Goal: Task Accomplishment & Management: Use online tool/utility

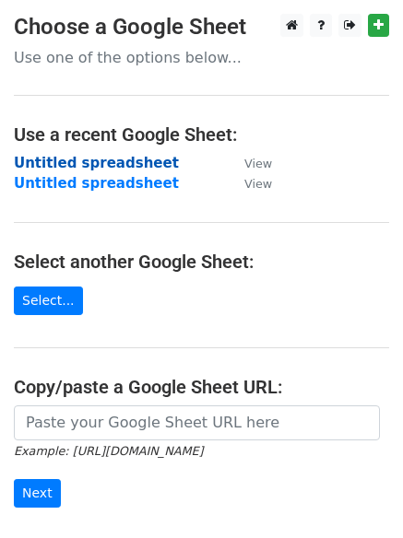
click at [122, 161] on strong "Untitled spreadsheet" at bounding box center [96, 163] width 165 height 17
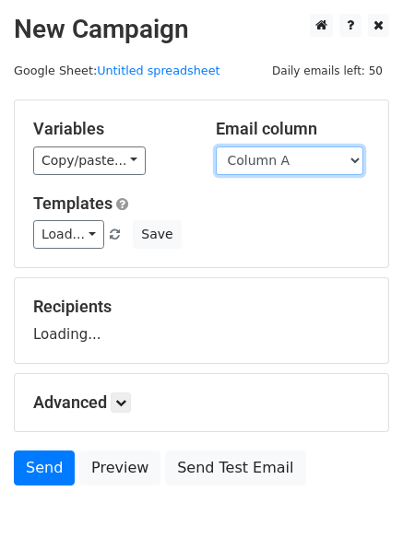
click at [288, 161] on select "Column A Column B Column C Column D Column E" at bounding box center [290, 161] width 148 height 29
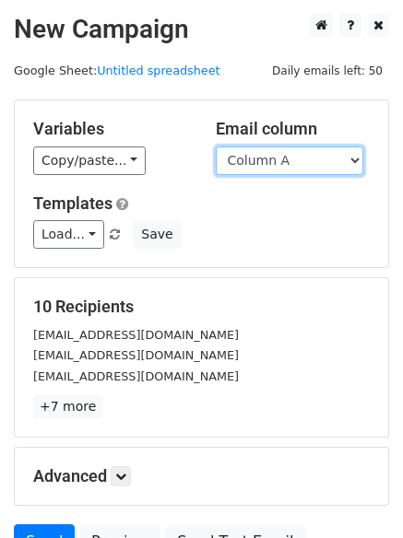
click at [288, 161] on select "Column A Column B Column C Column D Column E" at bounding box center [290, 161] width 148 height 29
drag, startPoint x: 384, startPoint y: 235, endPoint x: 378, endPoint y: 244, distance: 11.3
click at [384, 235] on div "Variables Copy/paste... {{Column A}} {{Column B}} {{Column C}} {{Column D}} {{C…" at bounding box center [201, 183] width 373 height 167
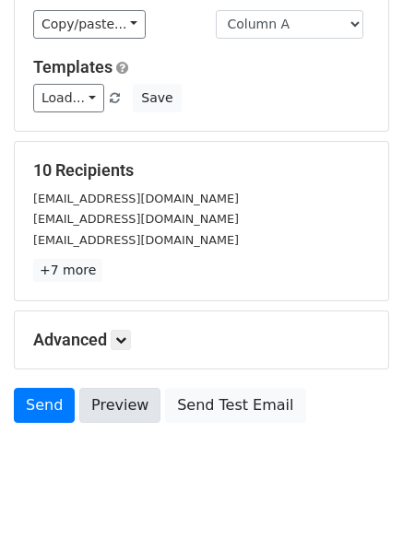
scroll to position [178, 0]
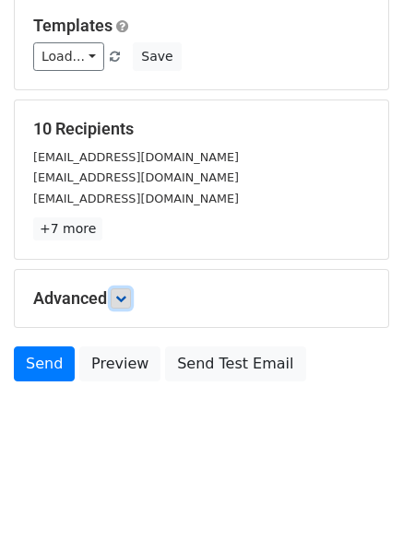
click at [126, 293] on icon at bounding box center [120, 298] width 11 height 11
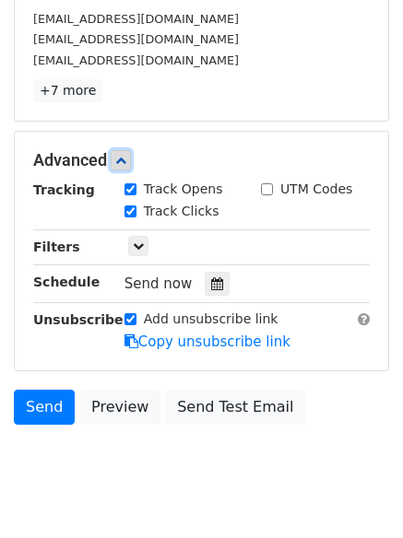
scroll to position [321, 0]
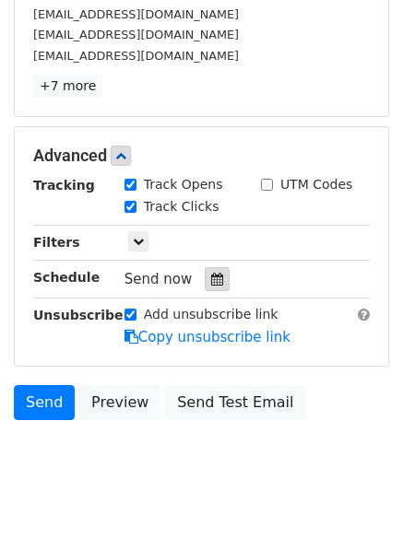
click at [213, 282] on icon at bounding box center [217, 279] width 12 height 13
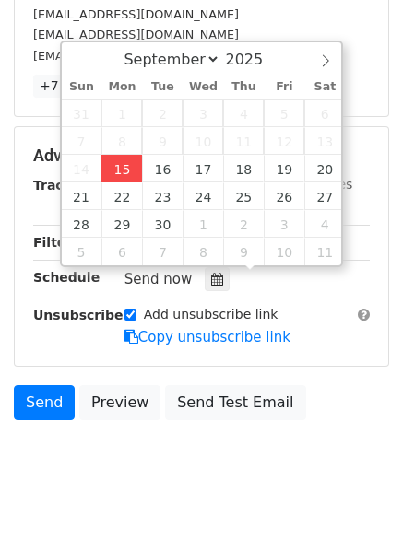
type input "2025-09-15 17:02"
type input "05"
type input "02"
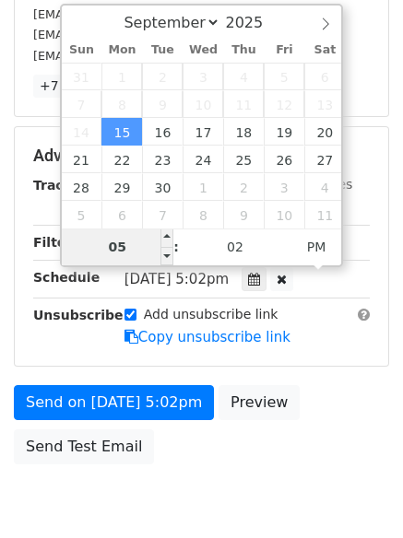
click at [129, 237] on input "05" at bounding box center [118, 247] width 112 height 37
click at [134, 245] on input "056" at bounding box center [118, 247] width 112 height 37
type input "6"
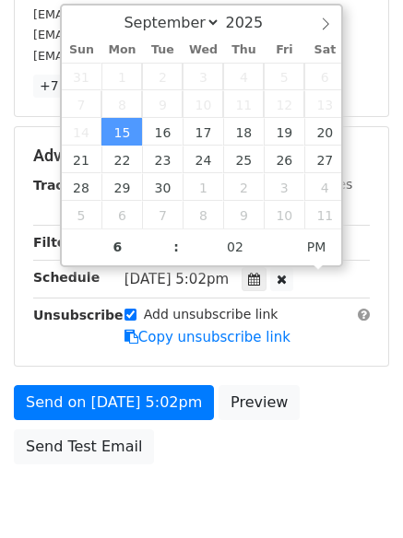
type input "2025-09-15 18:02"
click at [202, 487] on body "New Campaign Daily emails left: 50 Google Sheet: Untitled spreadsheet Variables…" at bounding box center [201, 120] width 403 height 855
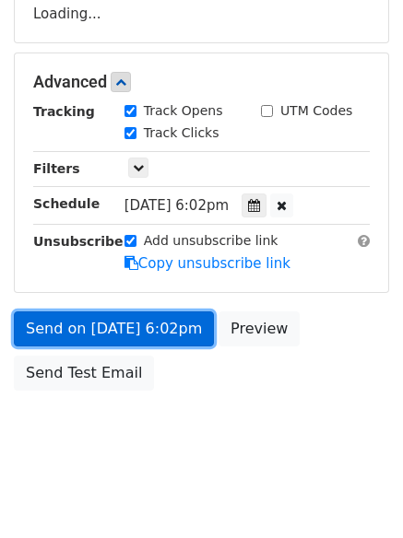
click at [154, 334] on link "Send on Sep 15 at 6:02pm" at bounding box center [114, 329] width 200 height 35
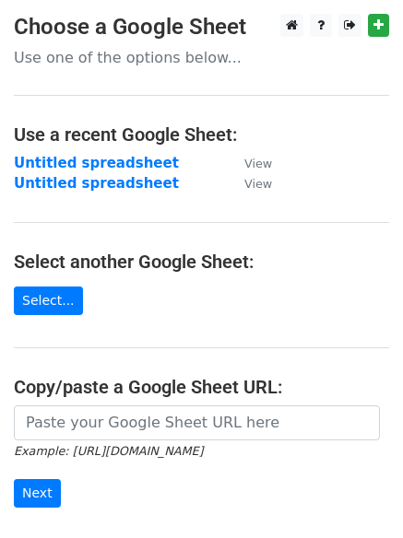
click at [95, 158] on strong "Untitled spreadsheet" at bounding box center [96, 163] width 165 height 17
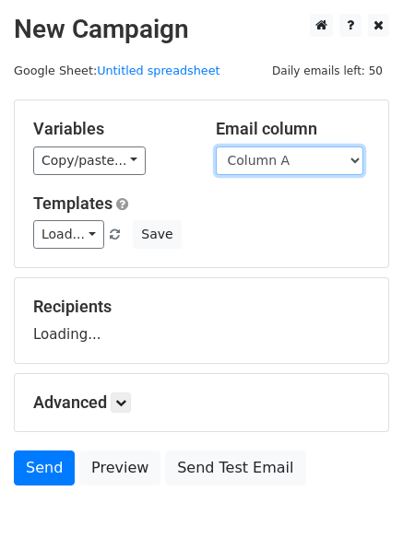
drag, startPoint x: 0, startPoint y: 0, endPoint x: 325, endPoint y: 158, distance: 361.6
click at [325, 158] on select "Column A Column B Column C Column D Column E" at bounding box center [290, 161] width 148 height 29
select select "Column B"
click at [216, 147] on select "Column A Column B Column C Column D Column E" at bounding box center [290, 161] width 148 height 29
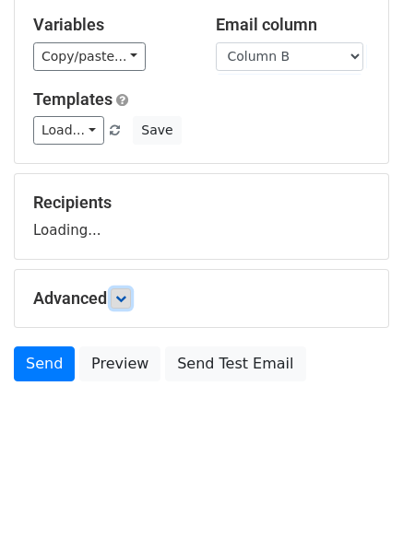
click at [126, 299] on icon at bounding box center [120, 298] width 11 height 11
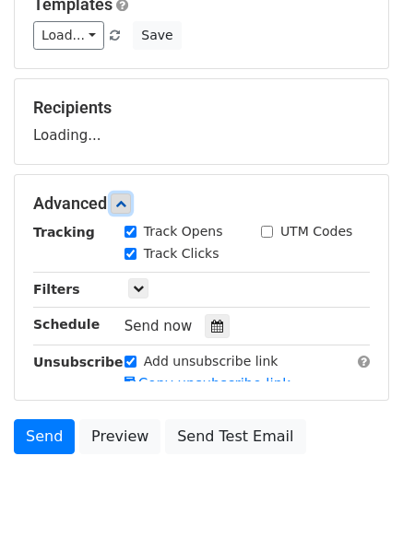
scroll to position [233, 0]
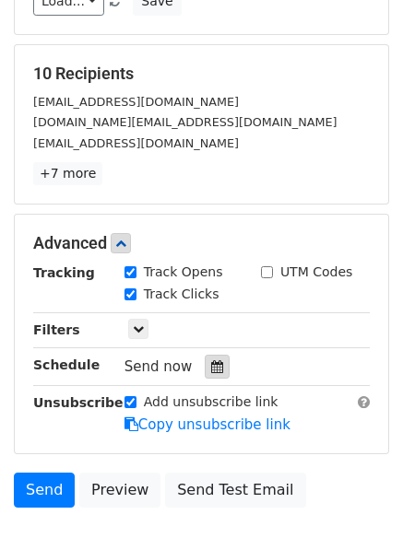
click at [211, 363] on icon at bounding box center [217, 366] width 12 height 13
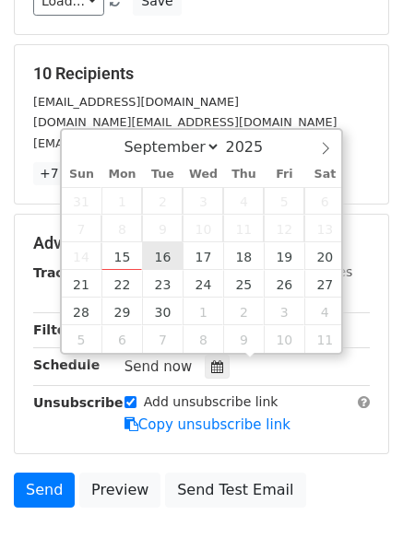
type input "2025-09-16 12:00"
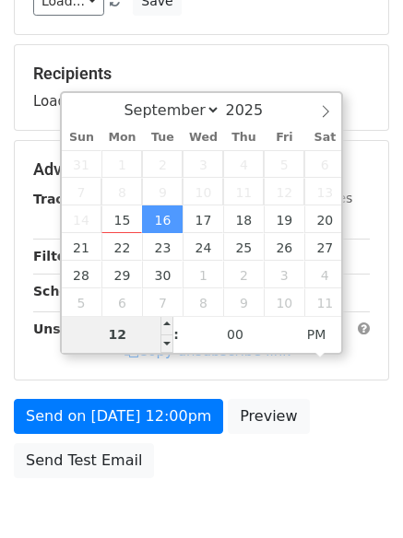
type input "7"
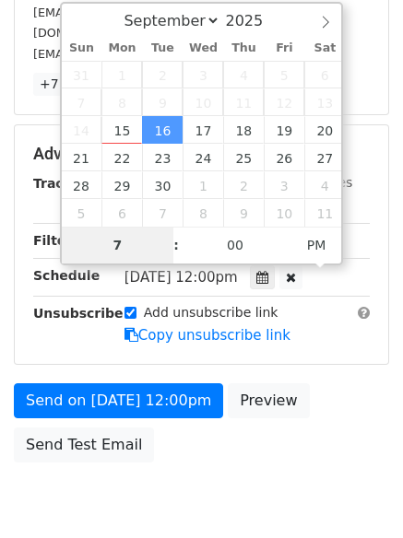
scroll to position [403, 0]
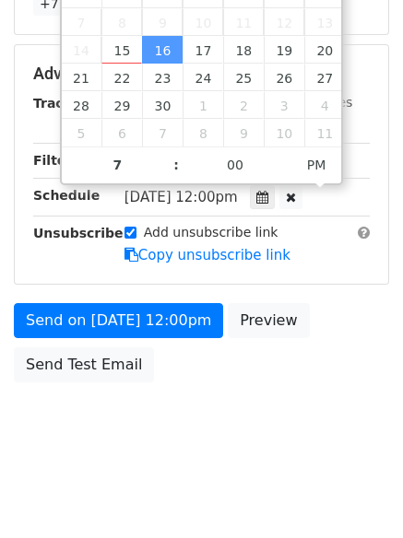
type input "2025-09-16 19:00"
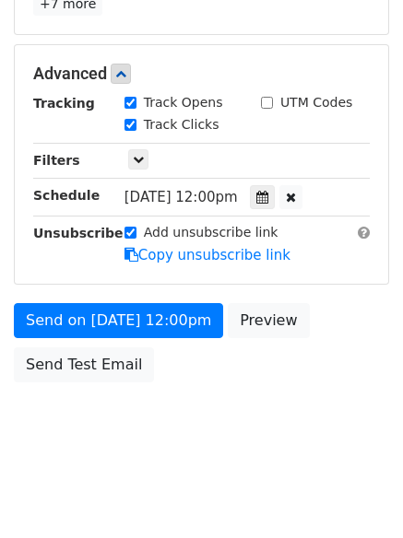
click at [209, 466] on html "New Campaign Daily emails left: 50 Google Sheet: Untitled spreadsheet Variables…" at bounding box center [201, 68] width 403 height 942
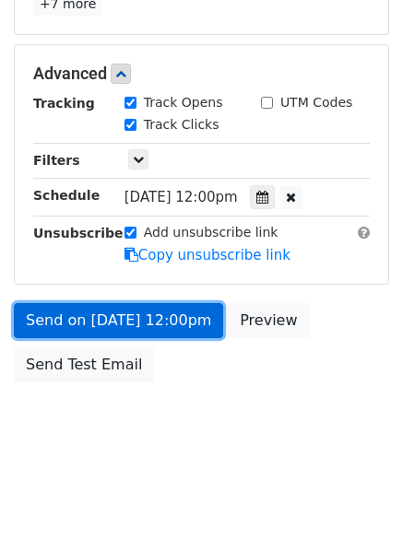
click at [174, 320] on link "Send on Sep 16 at 12:00pm" at bounding box center [118, 320] width 209 height 35
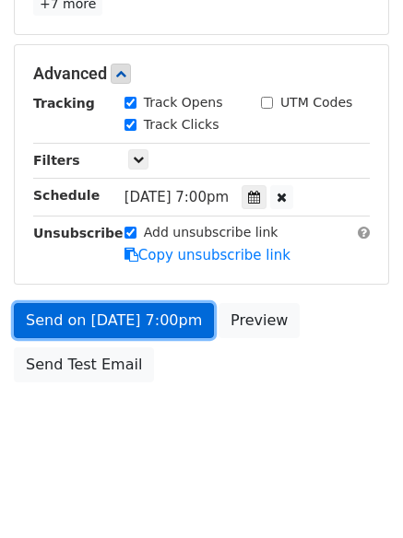
click at [164, 331] on link "Send on Sep 16 at 7:00pm" at bounding box center [114, 320] width 200 height 35
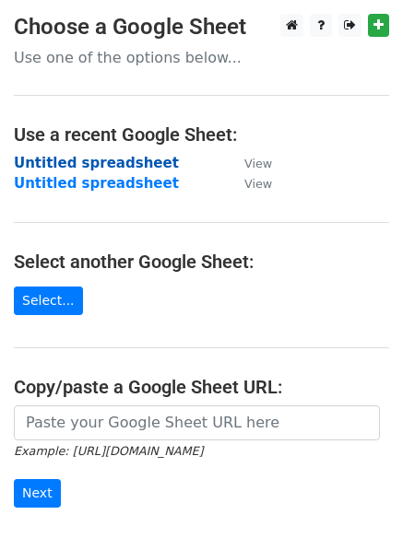
click at [117, 161] on strong "Untitled spreadsheet" at bounding box center [96, 163] width 165 height 17
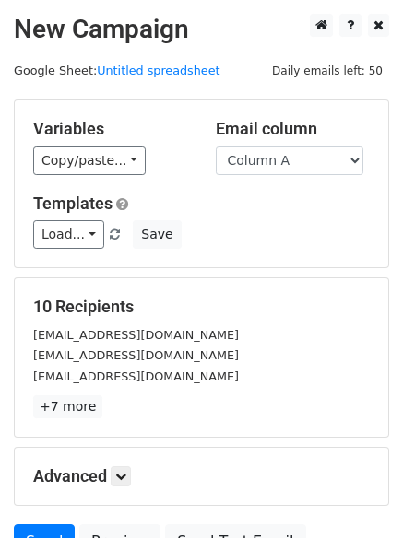
click at [287, 247] on div "Load... No templates saved Save" at bounding box center [201, 234] width 364 height 29
click at [286, 155] on select "Column A Column B Column C Column D Column E" at bounding box center [290, 161] width 148 height 29
select select "Column C"
click at [216, 147] on select "Column A Column B Column C Column D Column E" at bounding box center [290, 161] width 148 height 29
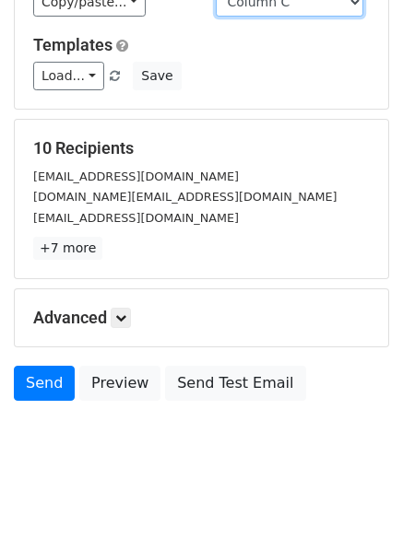
scroll to position [178, 0]
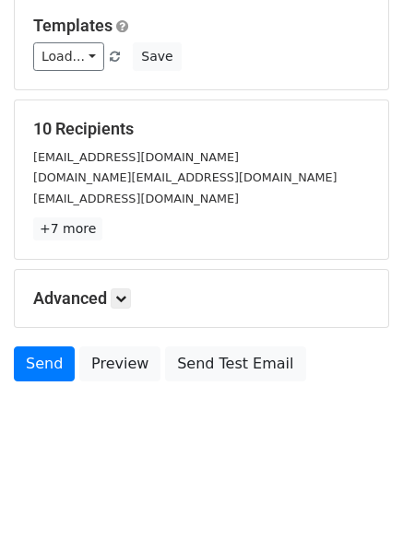
click at [112, 309] on h5 "Advanced" at bounding box center [201, 299] width 337 height 20
click at [118, 301] on link at bounding box center [121, 299] width 20 height 20
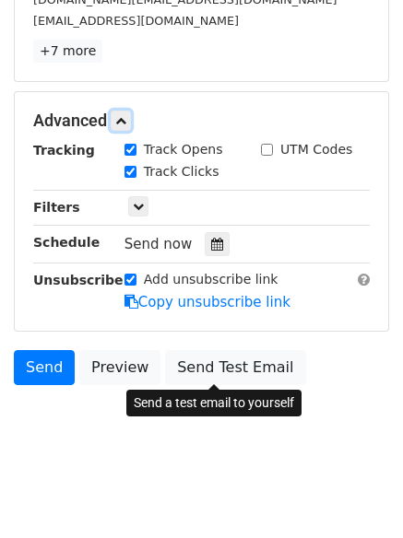
scroll to position [358, 0]
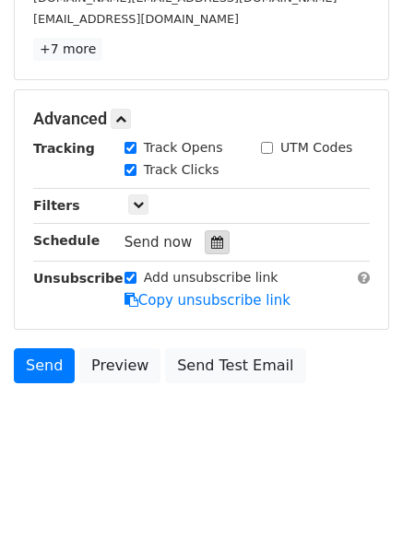
click at [213, 246] on icon at bounding box center [217, 242] width 12 height 13
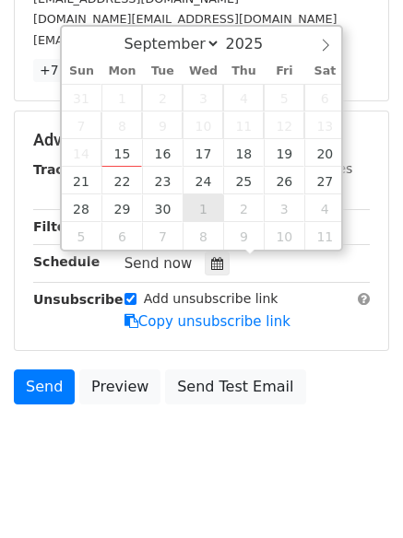
scroll to position [359, 0]
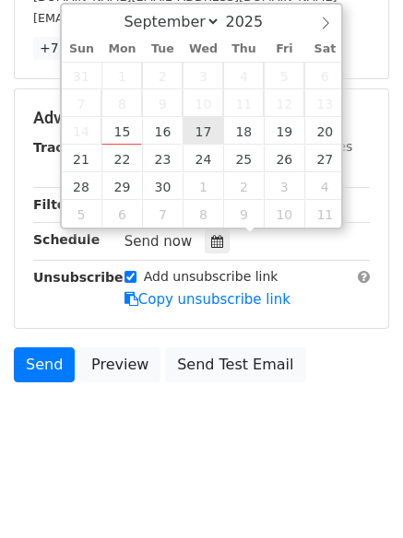
type input "2025-09-17 12:00"
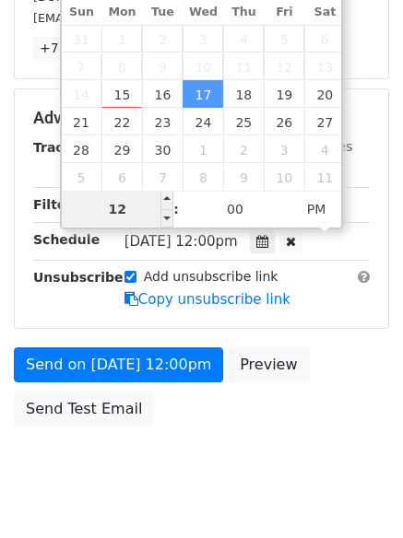
type input "8"
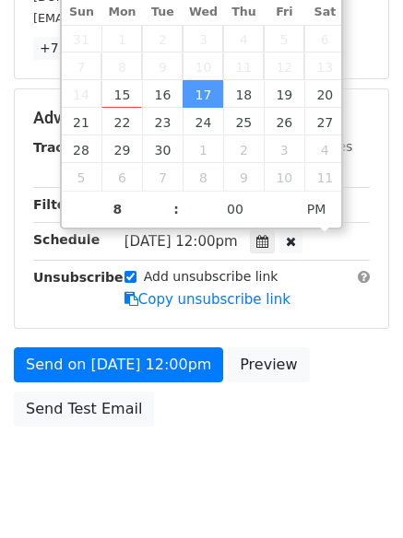
type input "2025-09-17 20:00"
click at [152, 437] on body "New Campaign Daily emails left: 50 Google Sheet: Untitled spreadsheet Variables…" at bounding box center [201, 82] width 403 height 855
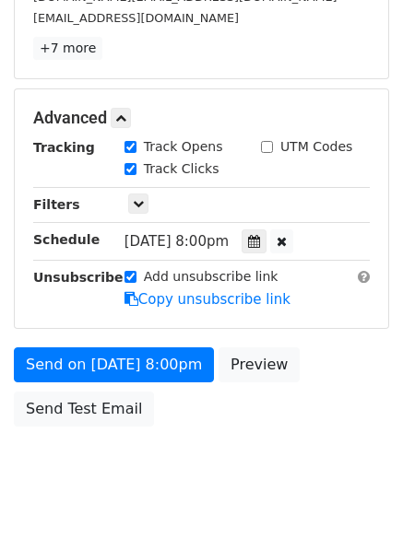
scroll to position [329, 0]
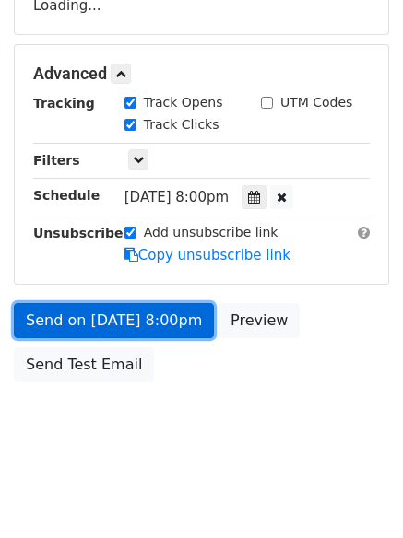
click at [168, 320] on link "Send on Sep 17 at 8:00pm" at bounding box center [114, 320] width 200 height 35
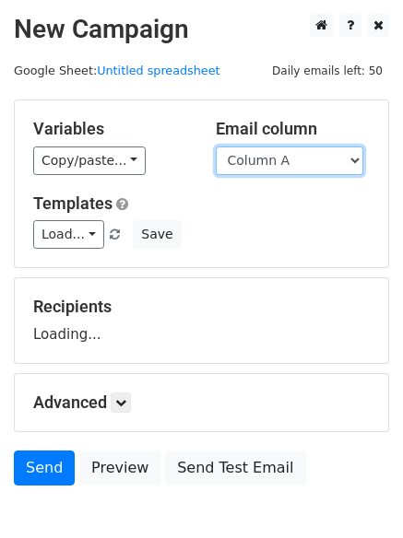
click at [278, 159] on select "Column A Column B Column C Column D Column E" at bounding box center [290, 161] width 148 height 29
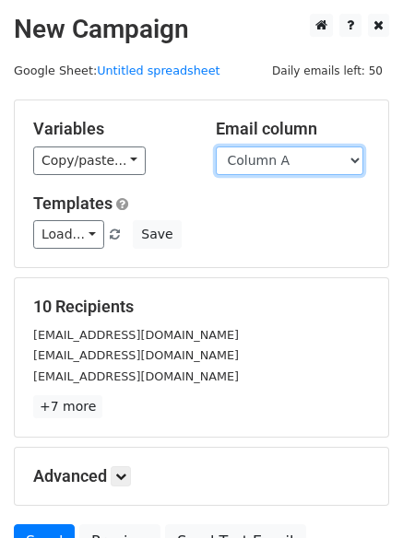
click at [300, 168] on select "Column A Column B Column C Column D Column E" at bounding box center [290, 161] width 148 height 29
select select "Column D"
click at [216, 147] on select "Column A Column B Column C Column D Column E" at bounding box center [290, 161] width 148 height 29
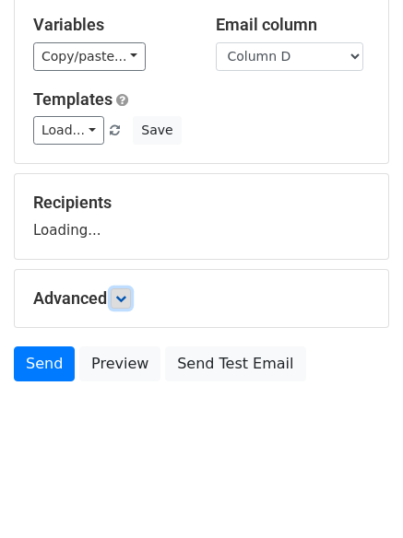
click at [126, 297] on icon at bounding box center [120, 298] width 11 height 11
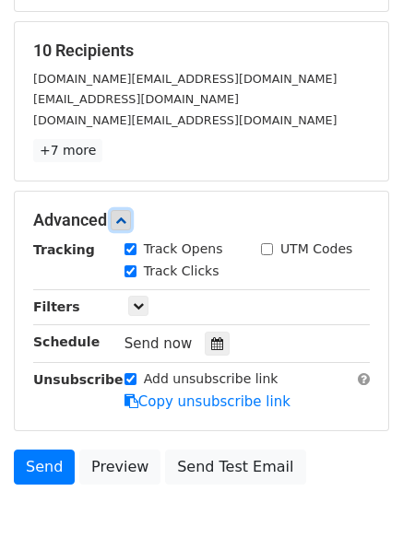
scroll to position [273, 0]
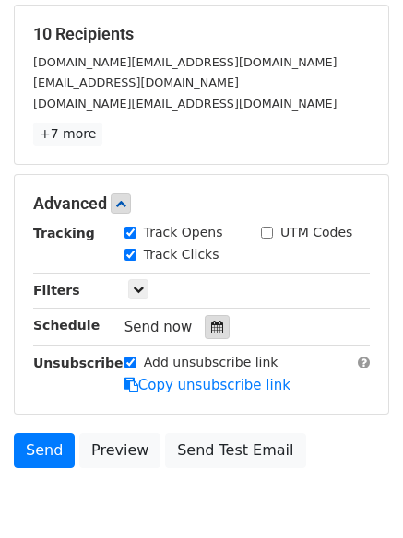
click at [215, 327] on div at bounding box center [217, 327] width 25 height 24
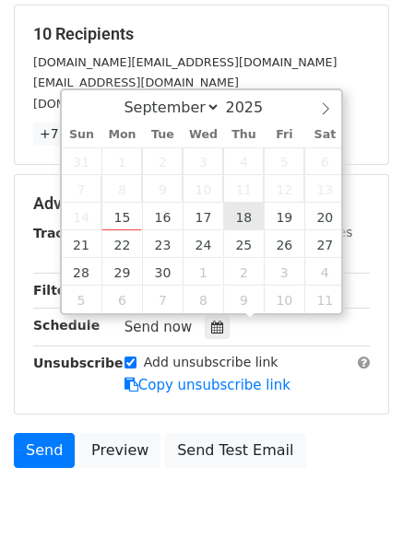
type input "2025-09-18 12:00"
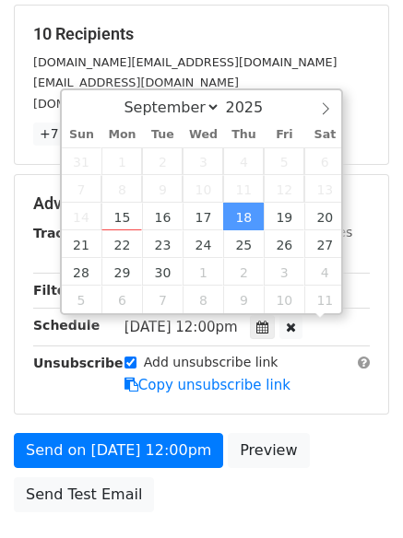
scroll to position [1, 0]
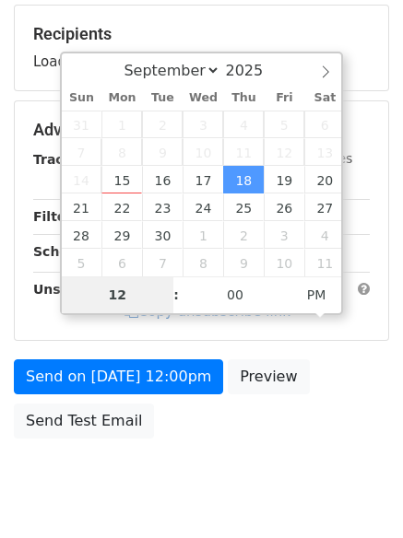
type input "9"
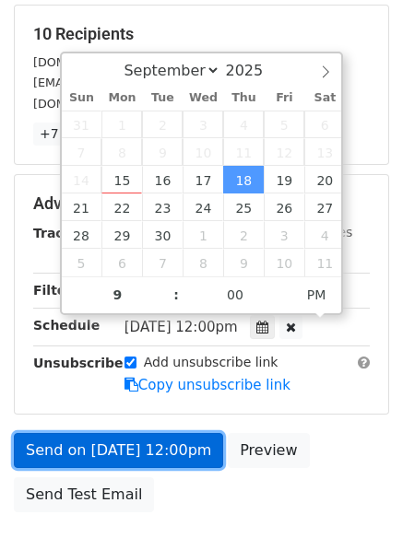
type input "2025-09-18 21:00"
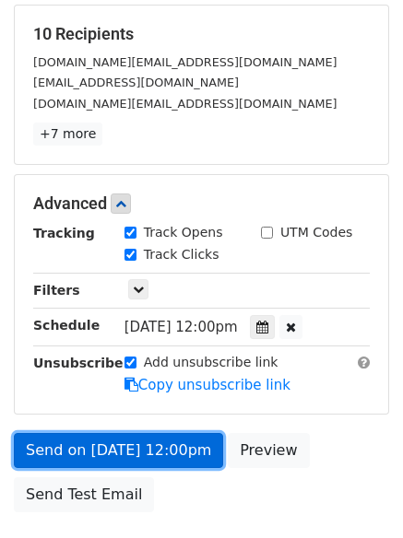
click at [158, 445] on link "Send on Sep 18 at 12:00pm" at bounding box center [118, 450] width 209 height 35
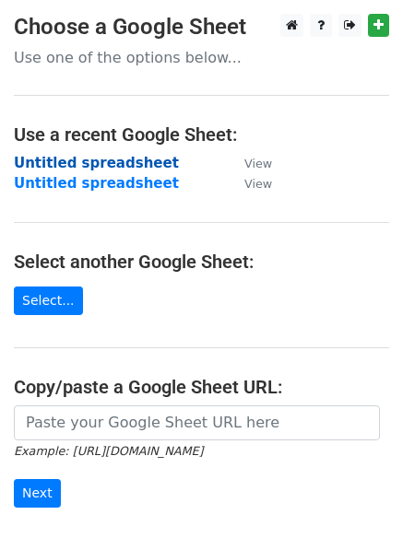
click at [139, 171] on strong "Untitled spreadsheet" at bounding box center [96, 163] width 165 height 17
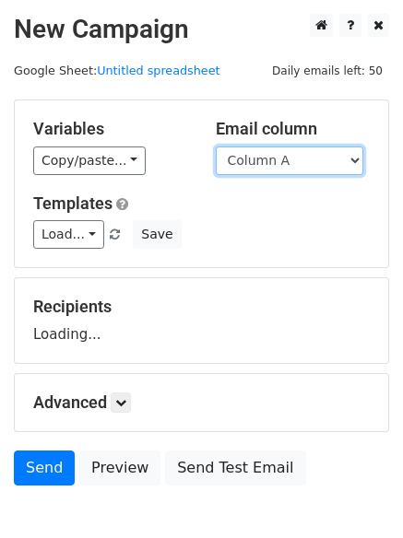
drag, startPoint x: 339, startPoint y: 155, endPoint x: 335, endPoint y: 174, distance: 19.9
click at [339, 155] on select "Column A Column B Column C Column D Column E" at bounding box center [290, 161] width 148 height 29
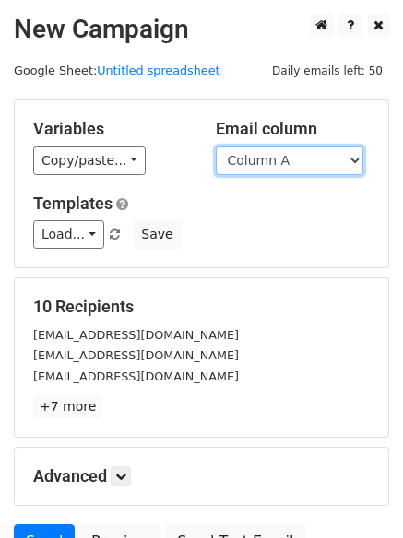
click at [320, 164] on select "Column A Column B Column C Column D Column E" at bounding box center [290, 161] width 148 height 29
select select "Column E"
click at [216, 147] on select "Column A Column B Column C Column D Column E" at bounding box center [290, 161] width 148 height 29
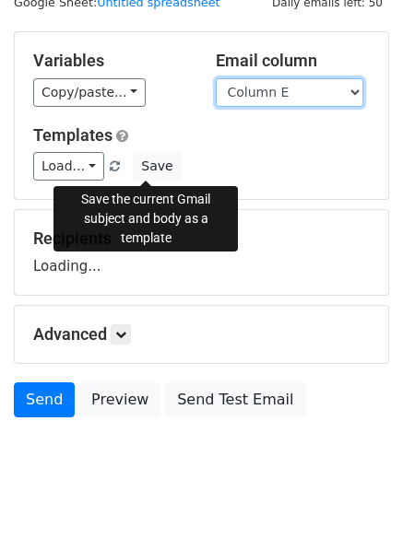
scroll to position [104, 0]
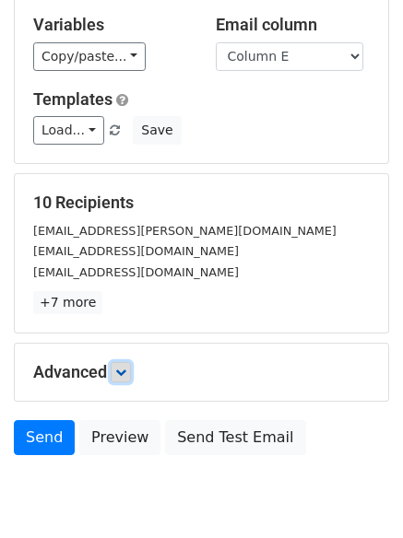
click at [124, 368] on icon at bounding box center [120, 372] width 11 height 11
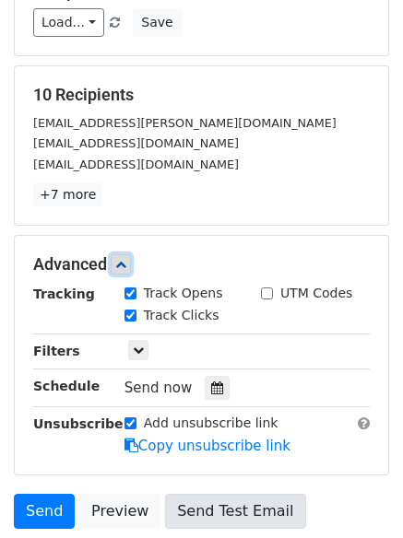
scroll to position [359, 0]
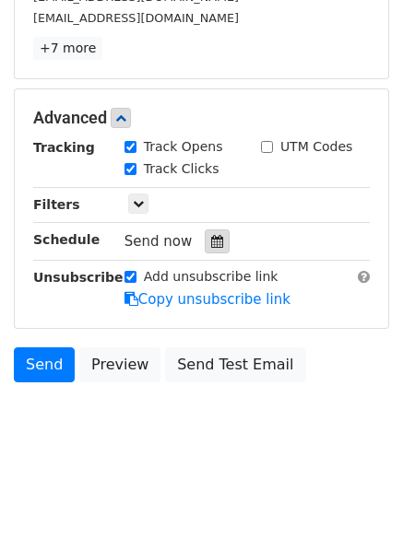
click at [205, 245] on div at bounding box center [217, 242] width 25 height 24
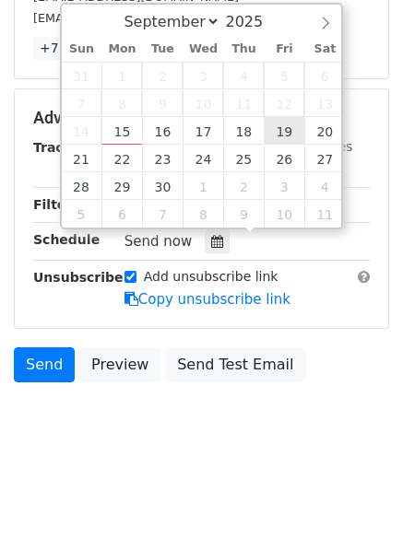
type input "[DATE] 12:00"
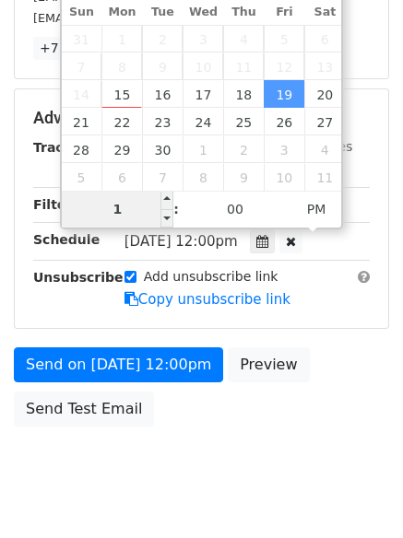
type input "10"
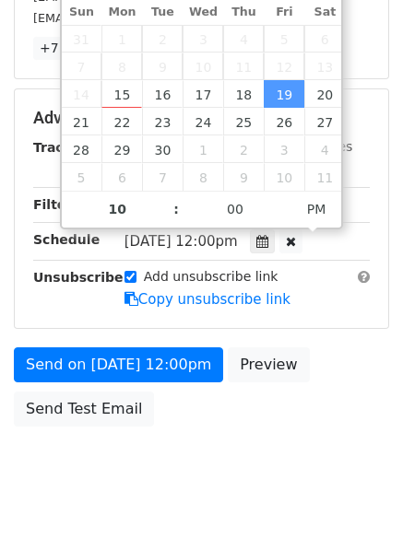
type input "[DATE] 22:00"
click at [138, 443] on body "New Campaign Daily emails left: 50 Google Sheet: Untitled spreadsheet Variables…" at bounding box center [201, 82] width 403 height 855
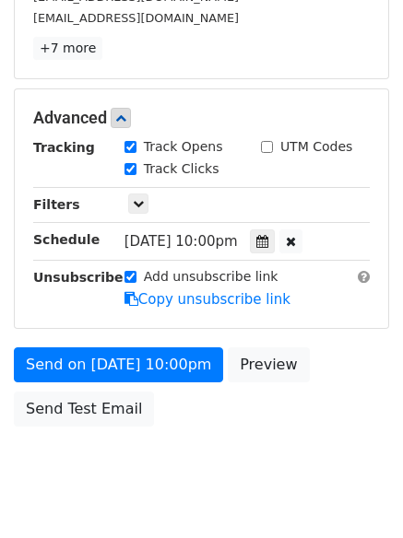
scroll to position [329, 0]
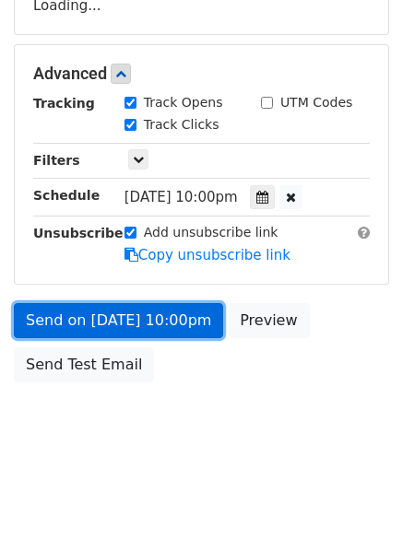
click at [156, 319] on link "Send on [DATE] 10:00pm" at bounding box center [118, 320] width 209 height 35
